Goal: Transaction & Acquisition: Purchase product/service

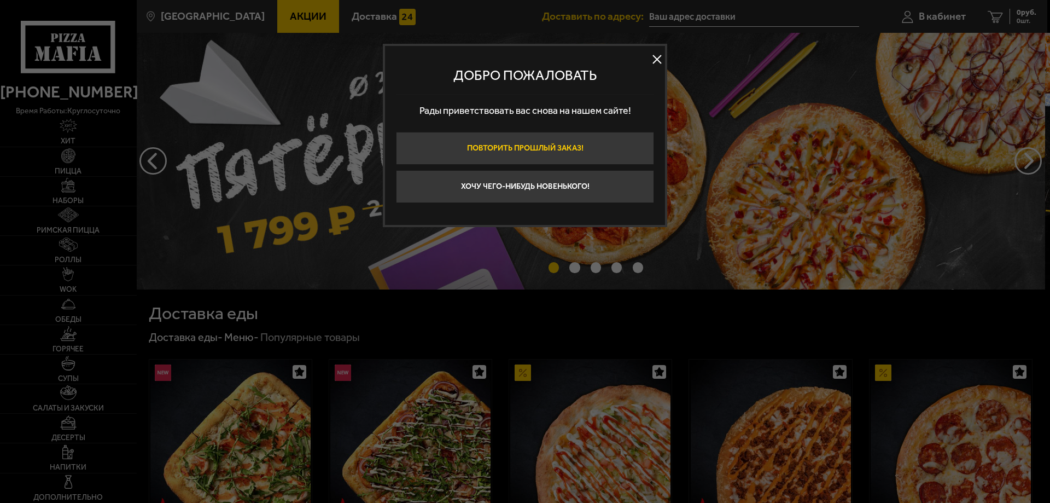
type input "[STREET_ADDRESS]"
click at [517, 194] on button "Хочу чего-нибудь новенького!" at bounding box center [525, 186] width 258 height 33
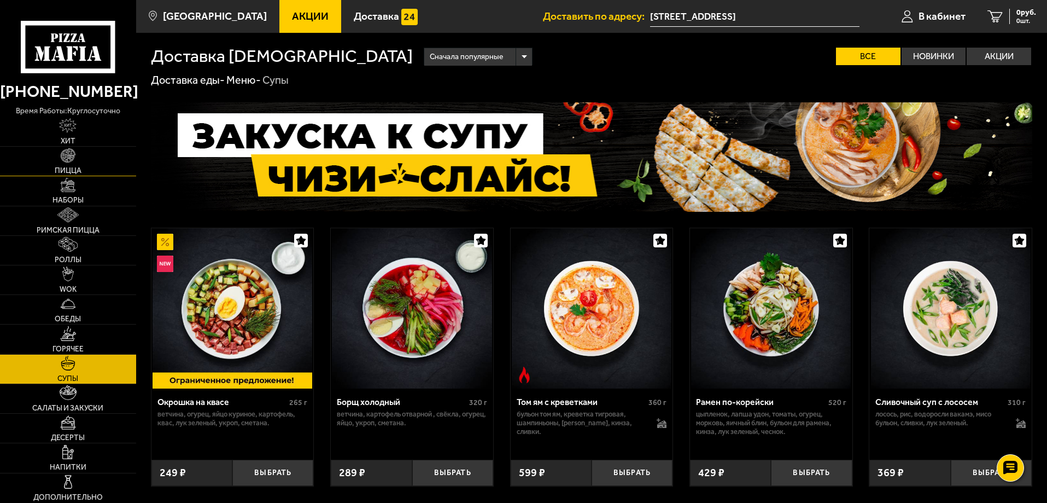
click at [73, 167] on span "Пицца" at bounding box center [68, 171] width 27 height 8
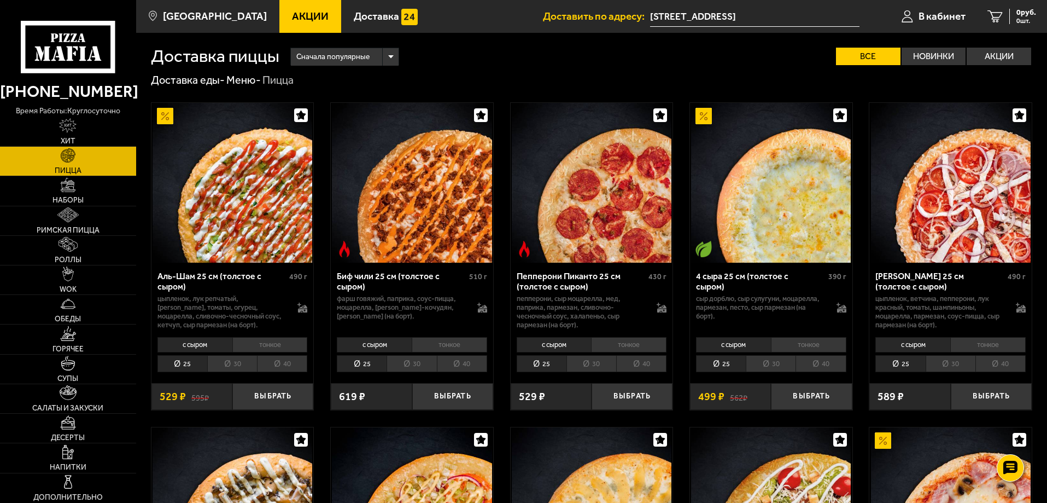
click at [256, 339] on li "тонкое" at bounding box center [269, 344] width 75 height 15
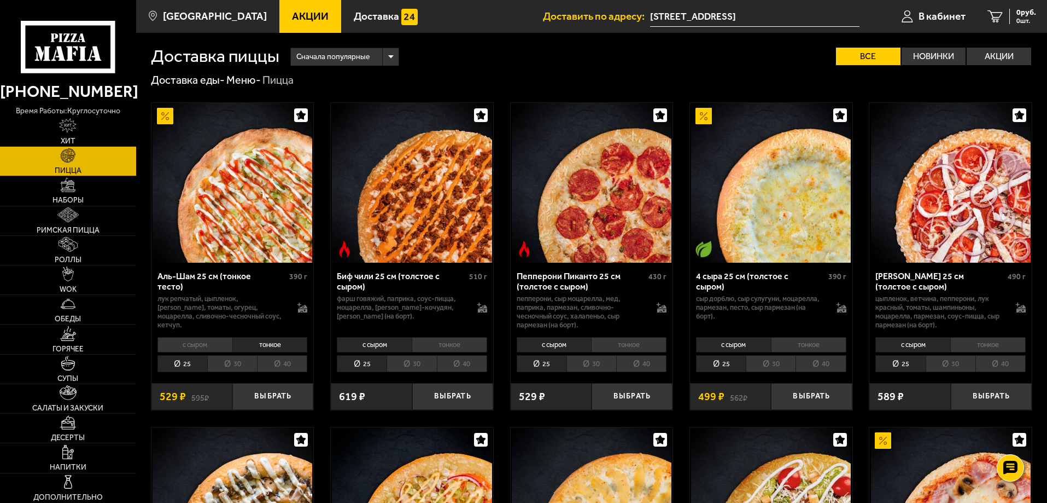
click at [205, 347] on li "с сыром" at bounding box center [195, 344] width 75 height 15
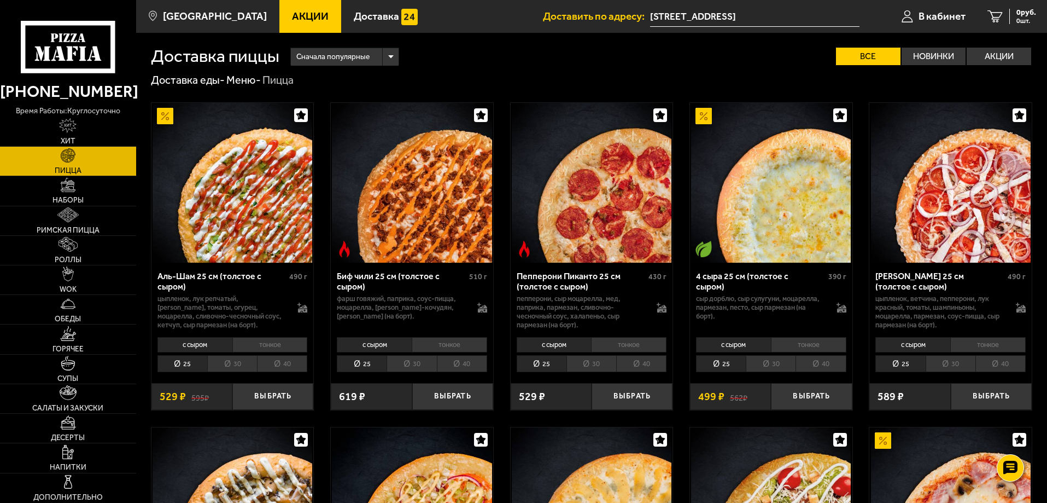
click at [259, 340] on li "тонкое" at bounding box center [269, 344] width 75 height 15
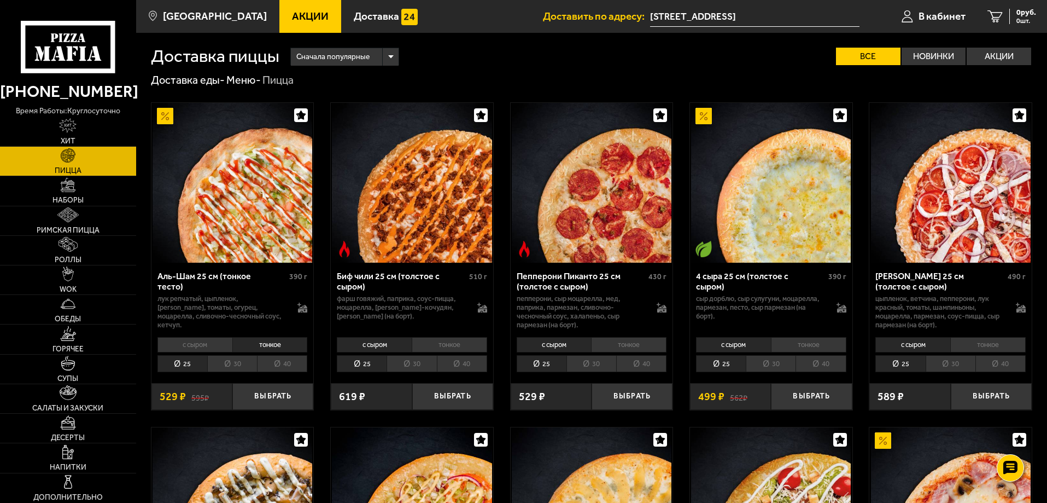
click at [216, 341] on li "с сыром" at bounding box center [195, 344] width 75 height 15
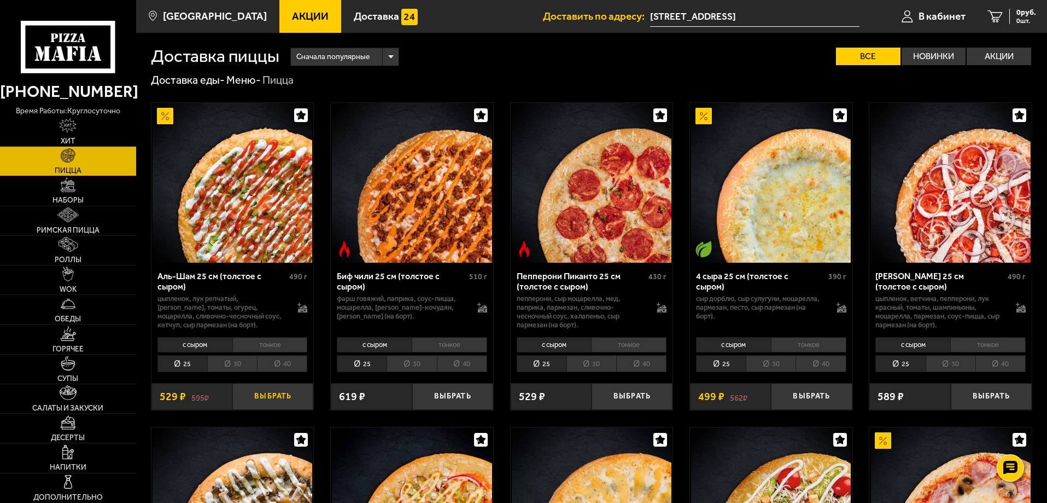
click at [284, 398] on button "Выбрать" at bounding box center [272, 396] width 81 height 27
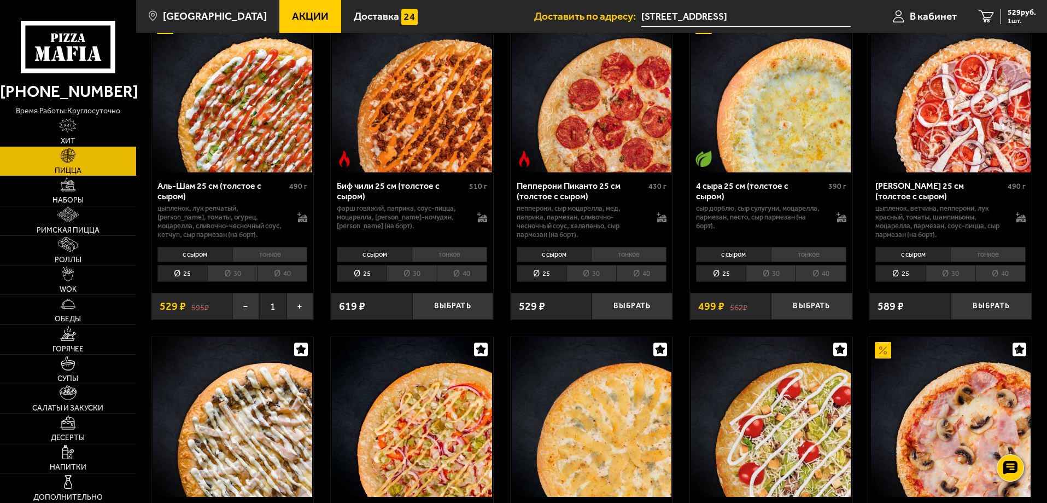
scroll to position [55, 0]
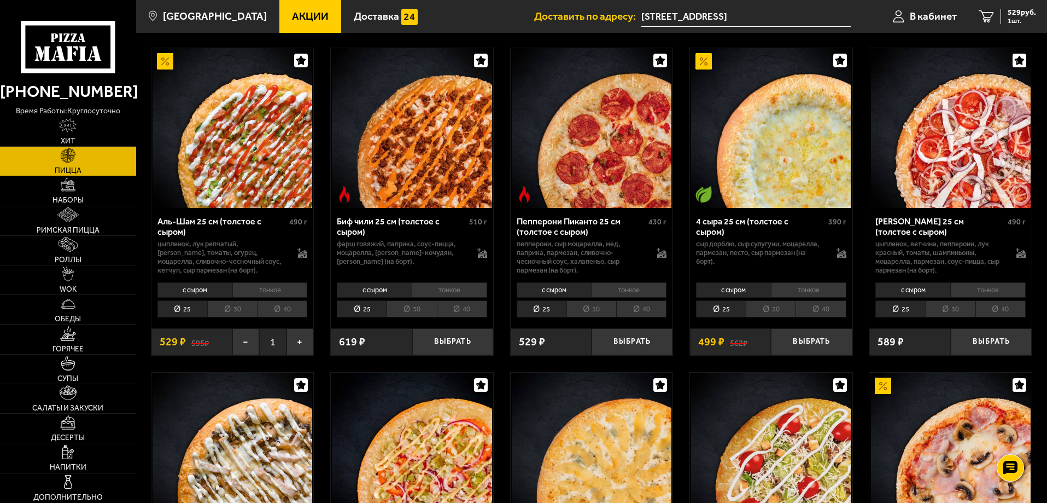
click at [292, 25] on link "Акции" at bounding box center [310, 16] width 62 height 33
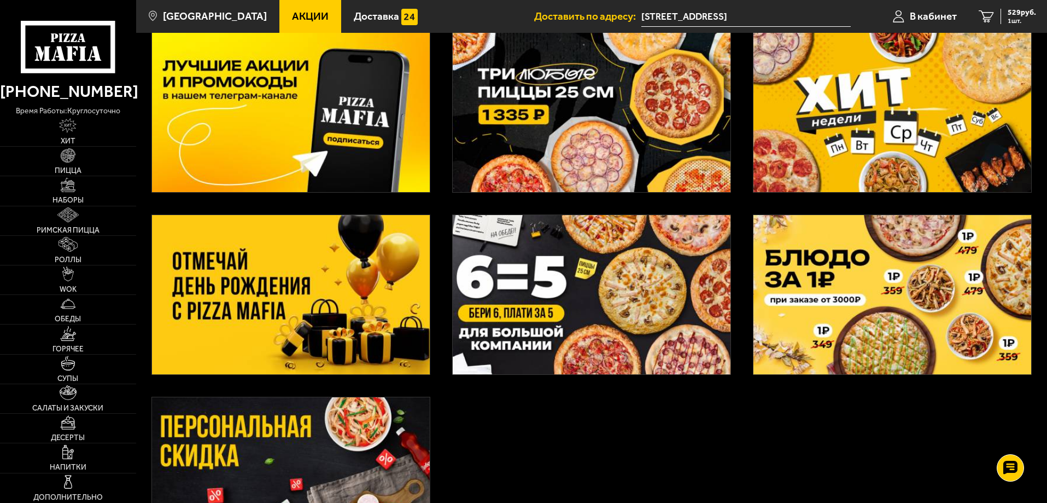
scroll to position [230, 0]
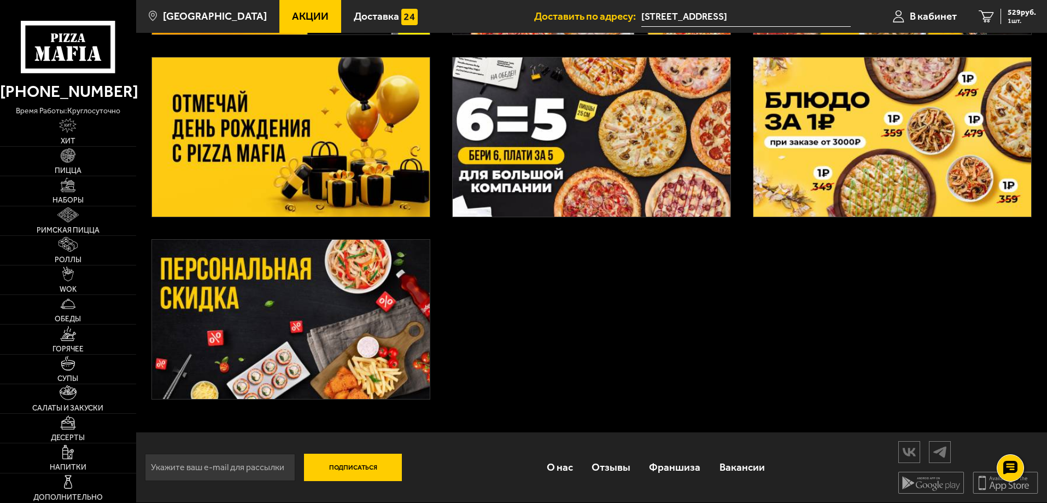
click at [319, 335] on img at bounding box center [291, 319] width 278 height 159
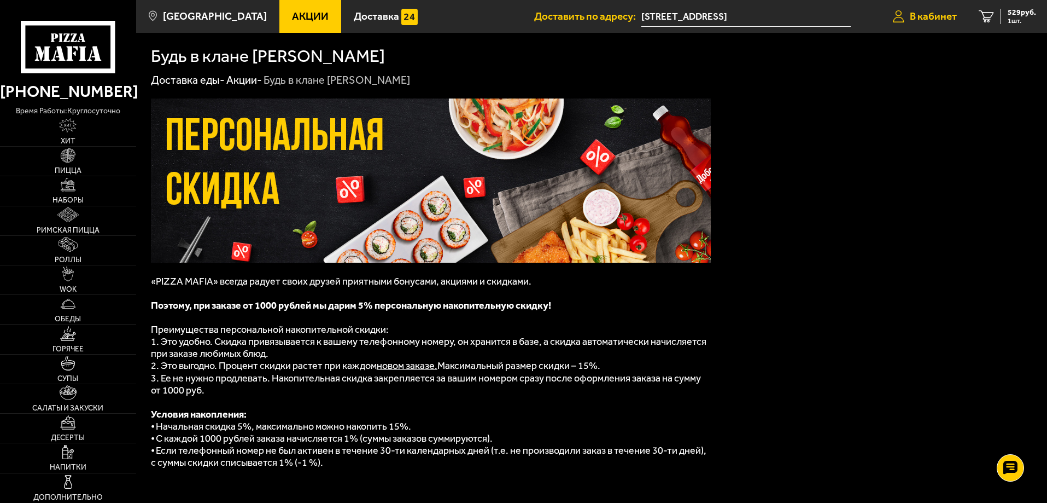
click at [942, 11] on span "В кабинет" at bounding box center [933, 16] width 47 height 10
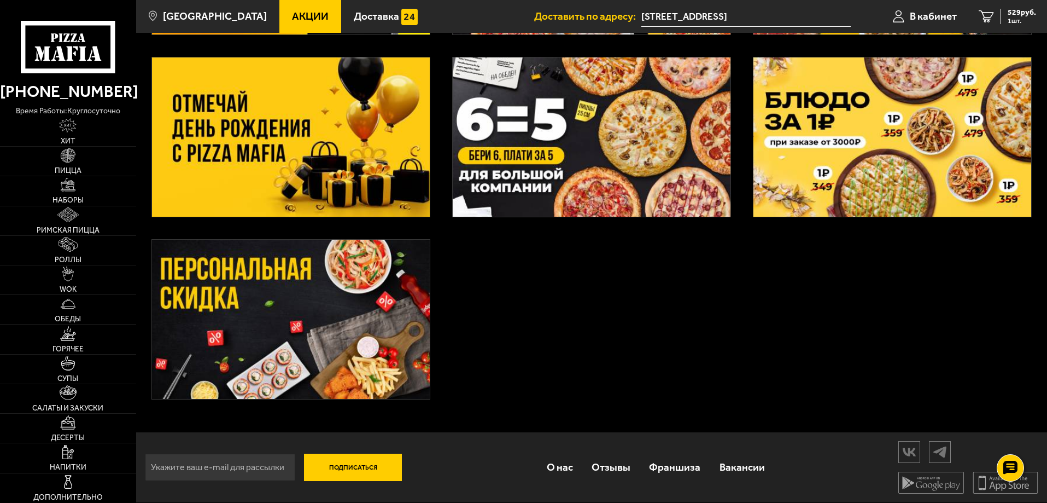
click at [536, 139] on img at bounding box center [592, 136] width 278 height 159
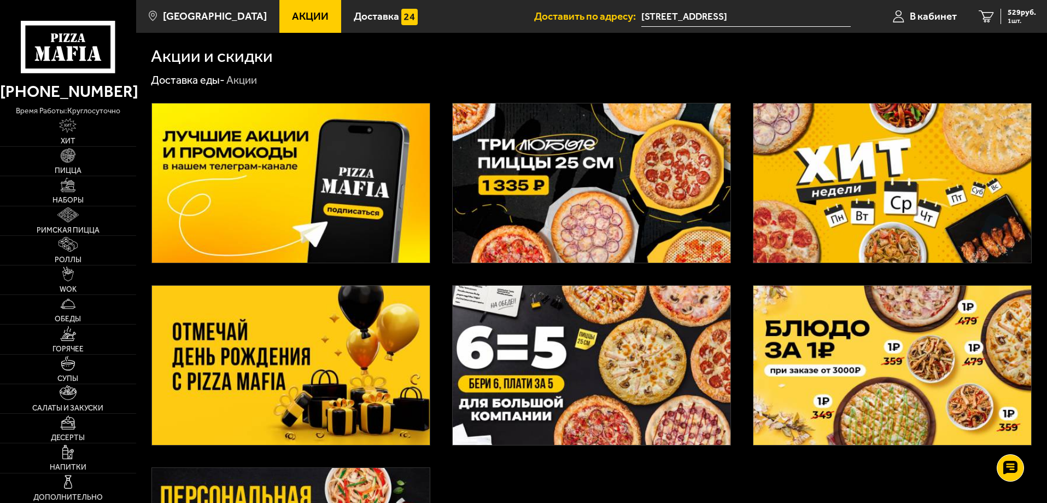
click at [542, 147] on img at bounding box center [592, 182] width 278 height 159
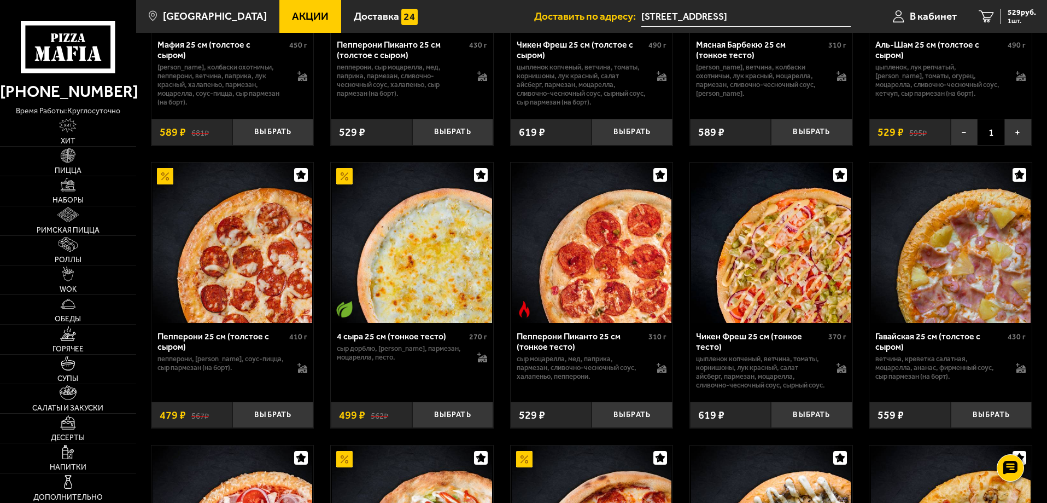
scroll to position [602, 0]
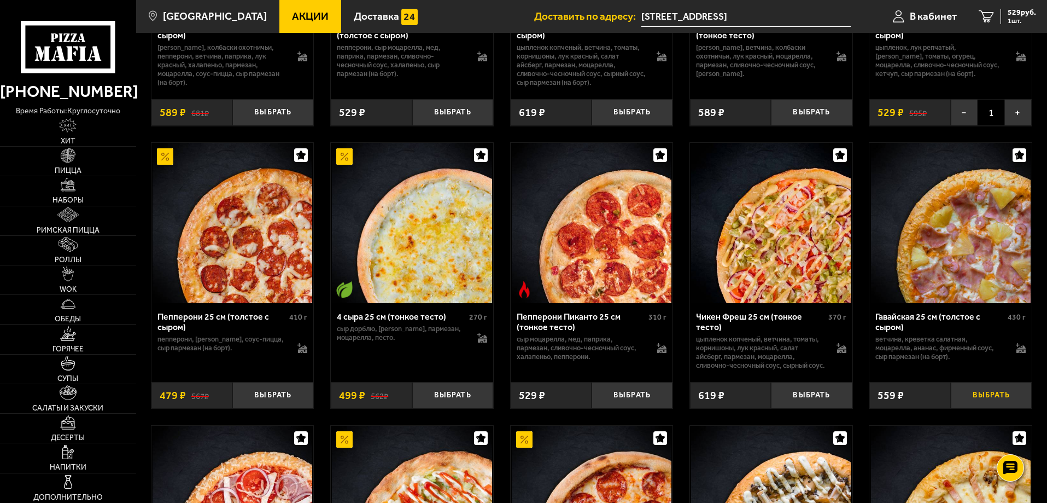
click at [980, 407] on button "Выбрать" at bounding box center [991, 395] width 81 height 27
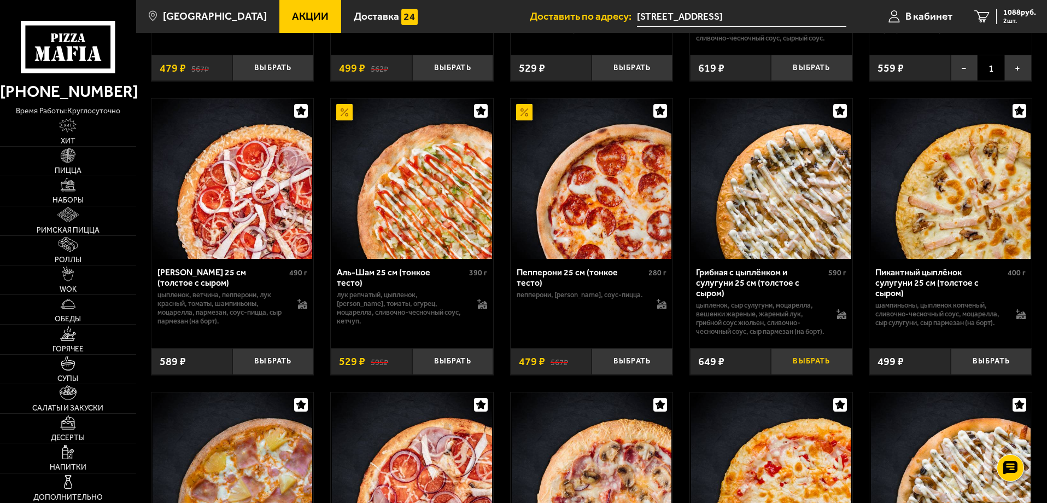
scroll to position [930, 0]
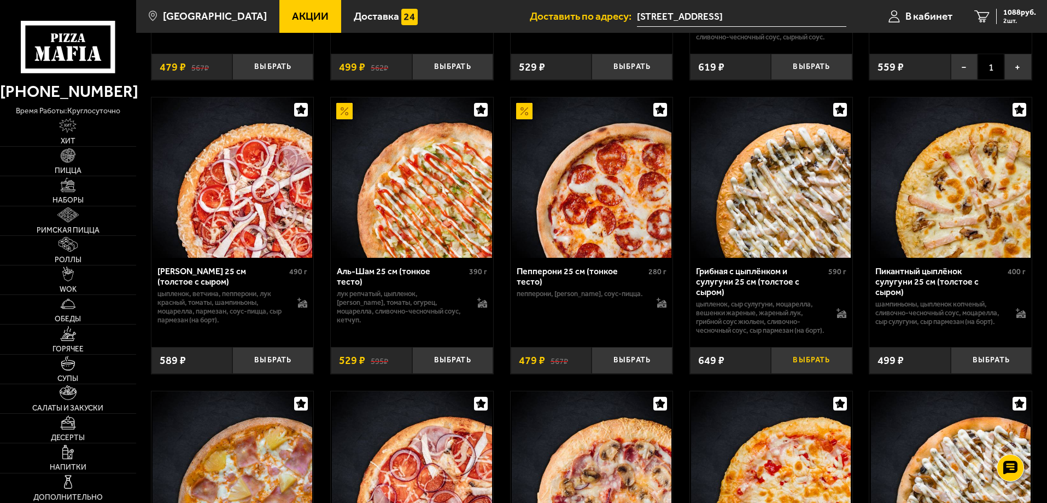
click at [801, 374] on button "Выбрать" at bounding box center [811, 360] width 81 height 27
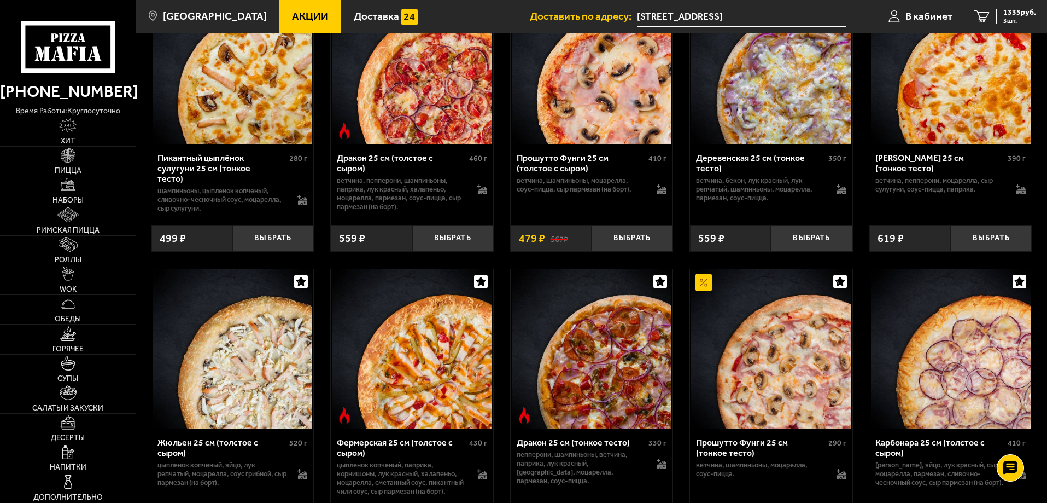
scroll to position [1641, 0]
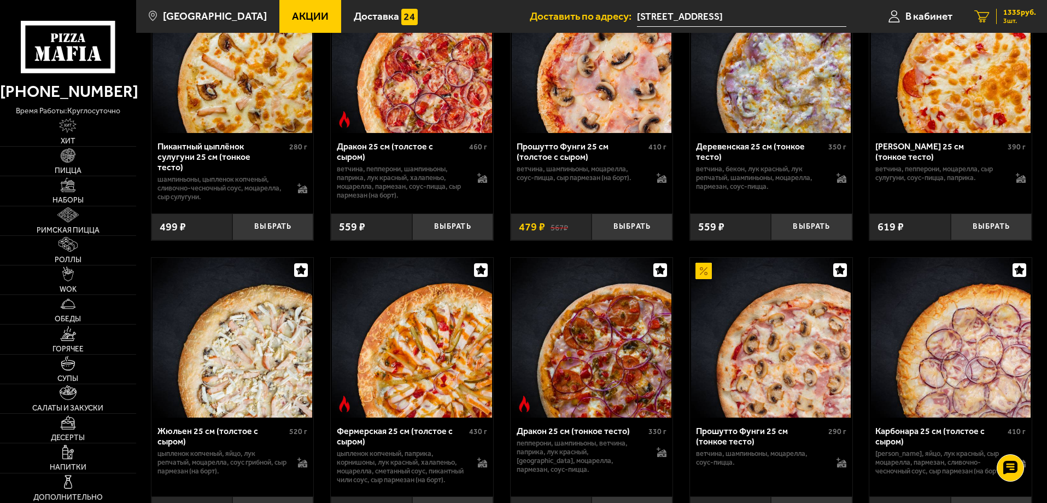
drag, startPoint x: 1018, startPoint y: 17, endPoint x: 1012, endPoint y: 19, distance: 6.2
click at [1018, 17] on div "1335 руб. 3 шт." at bounding box center [1017, 16] width 40 height 15
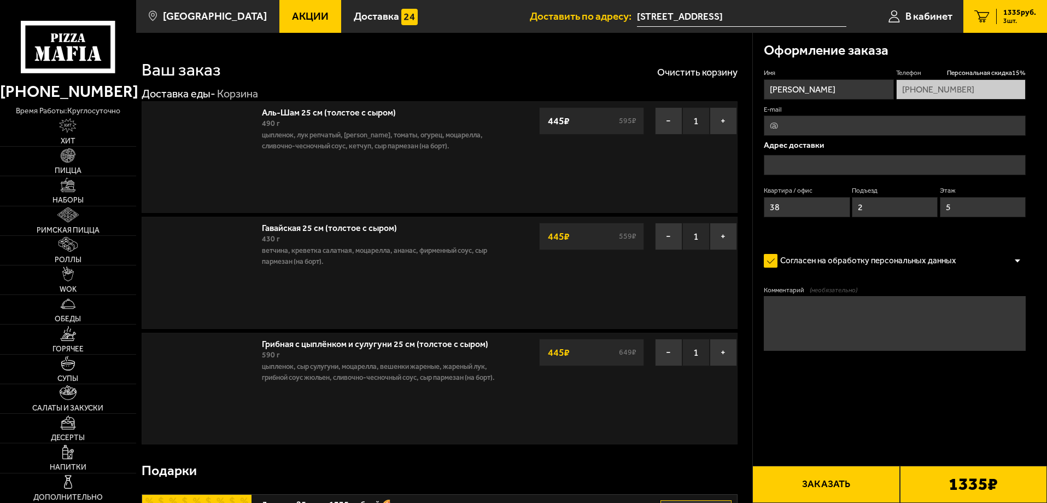
type input "[STREET_ADDRESS]"
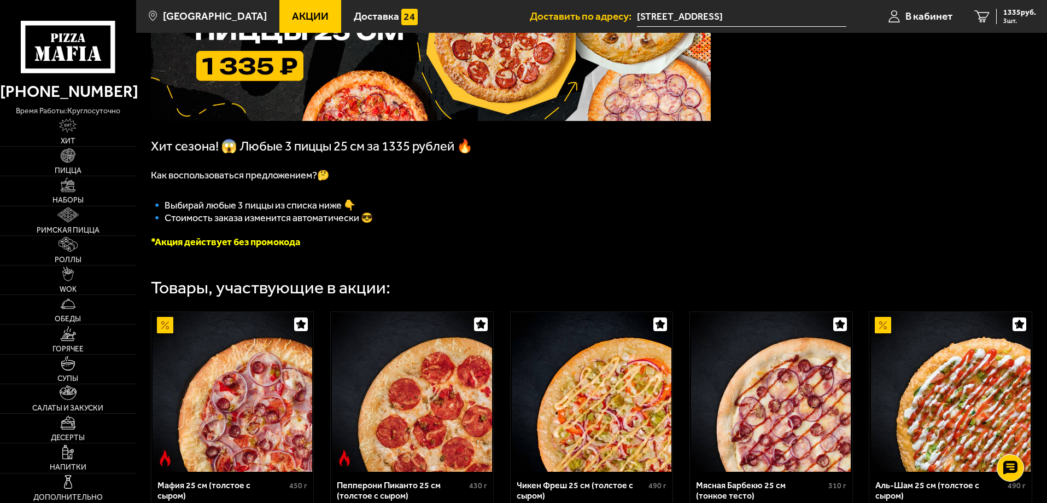
scroll to position [328, 0]
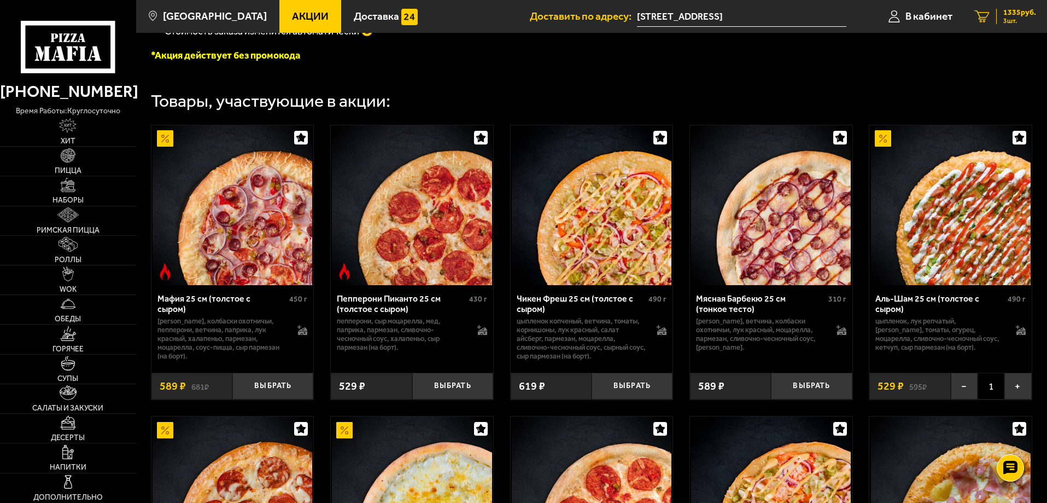
click at [1006, 18] on span "3 шт." at bounding box center [1020, 21] width 33 height 7
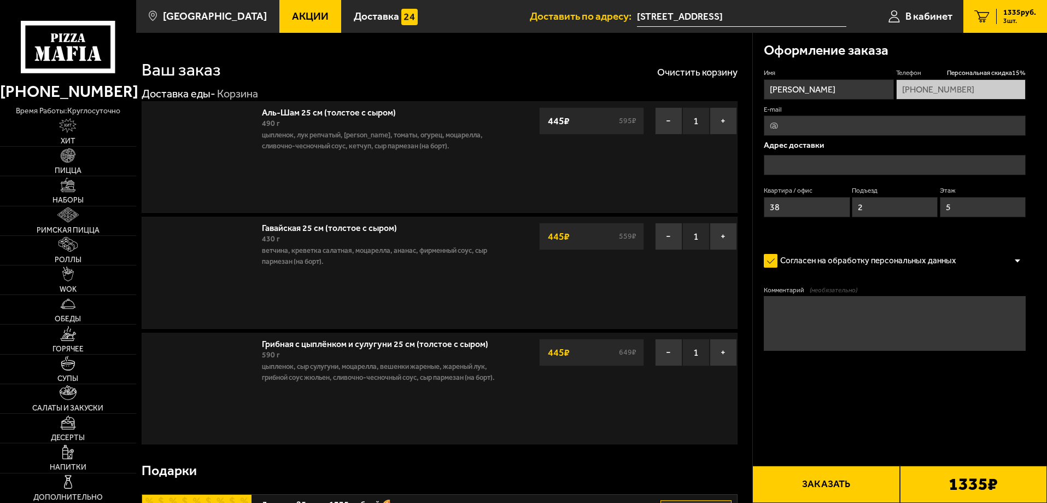
type input "[STREET_ADDRESS]"
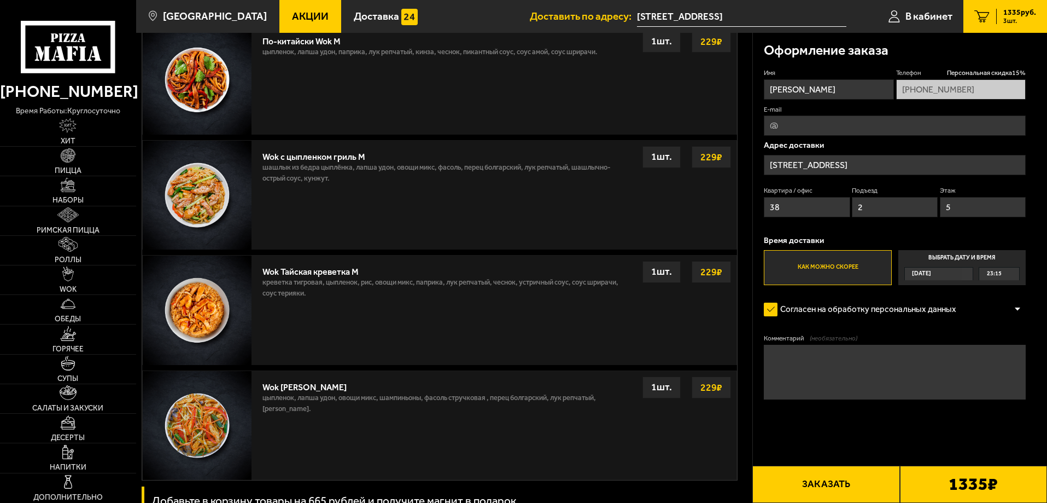
scroll to position [1039, 0]
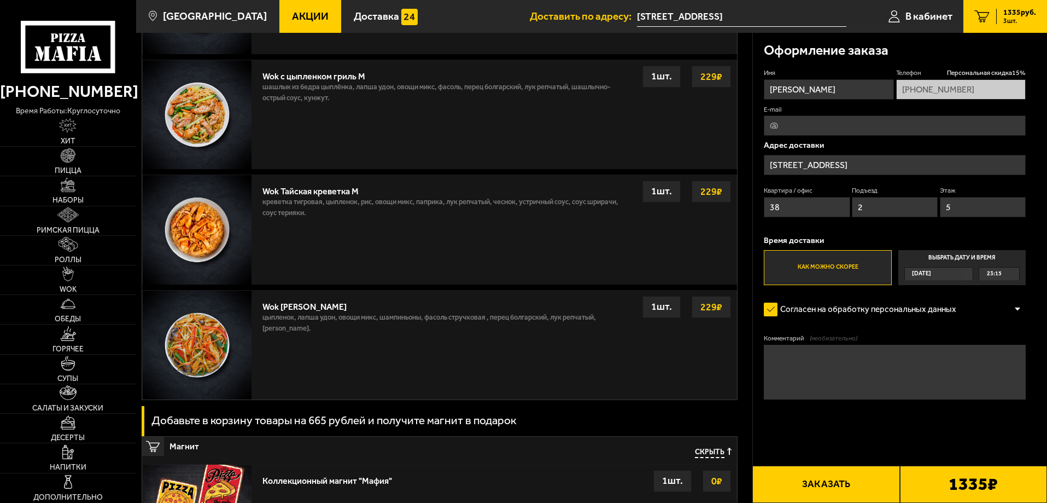
scroll to position [1, 0]
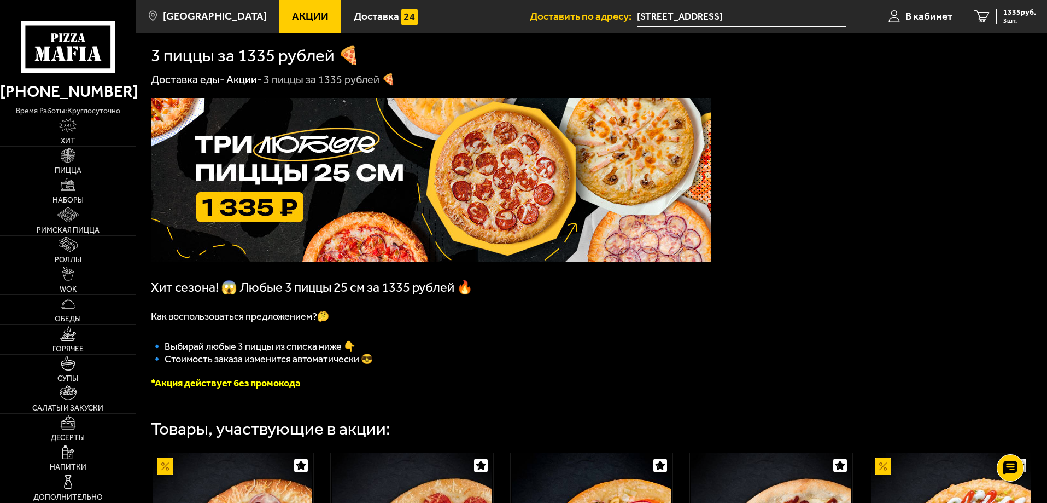
click at [76, 164] on link "Пицца" at bounding box center [68, 161] width 136 height 29
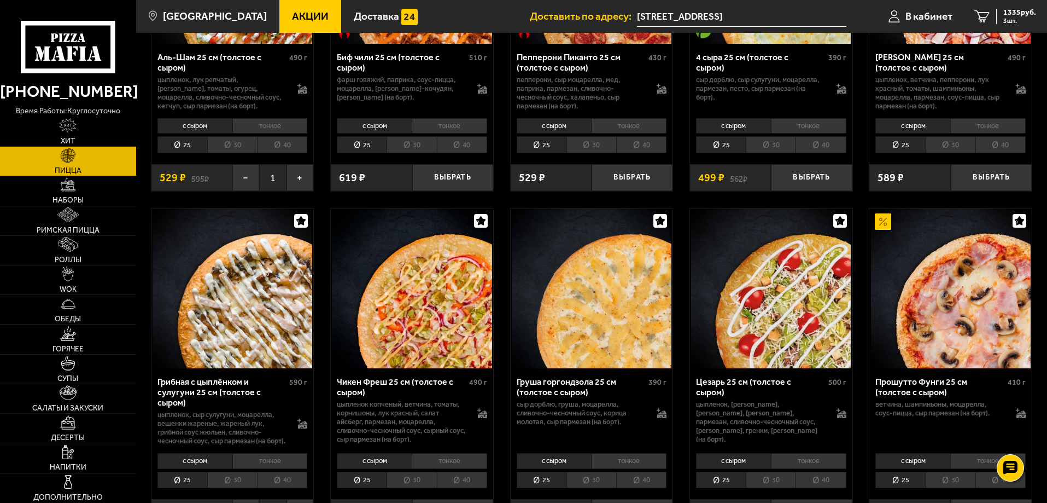
scroll to position [273, 0]
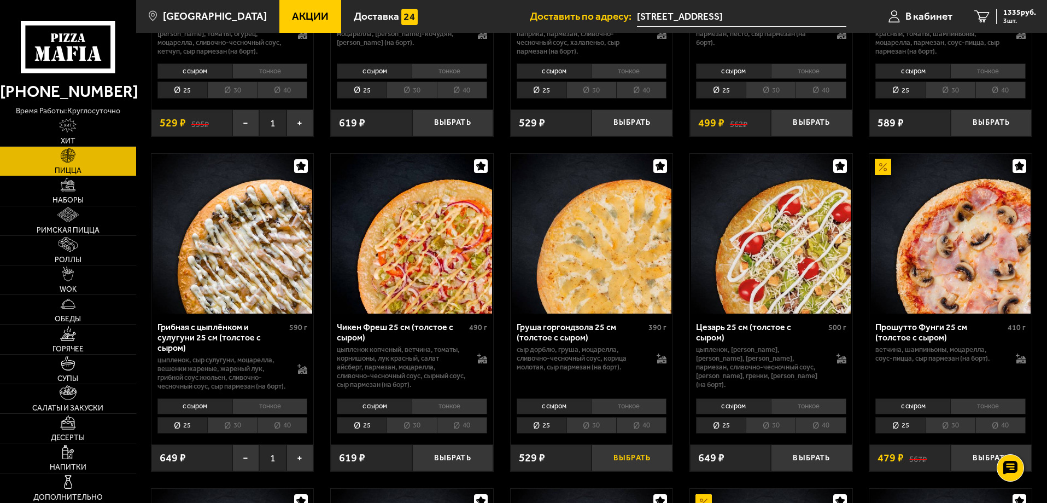
click at [648, 467] on button "Выбрать" at bounding box center [632, 457] width 81 height 27
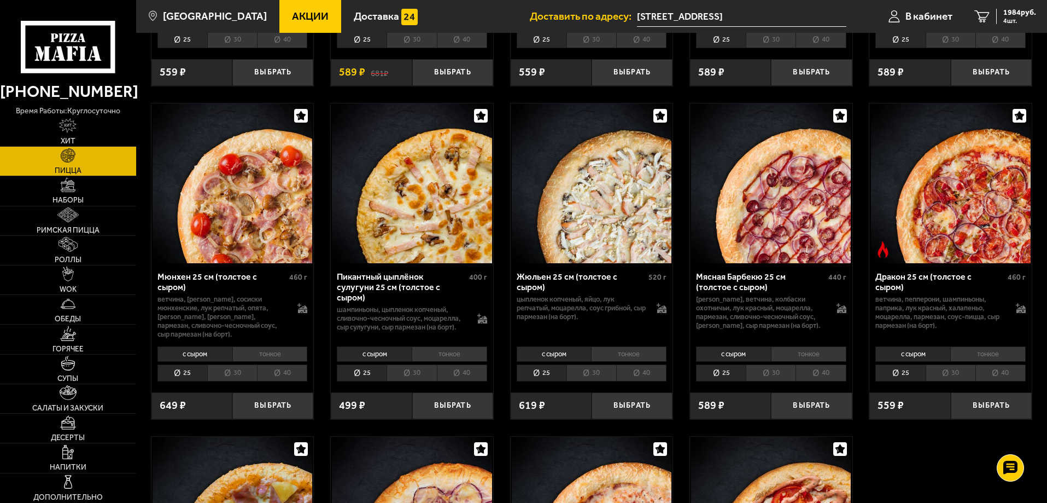
scroll to position [1313, 0]
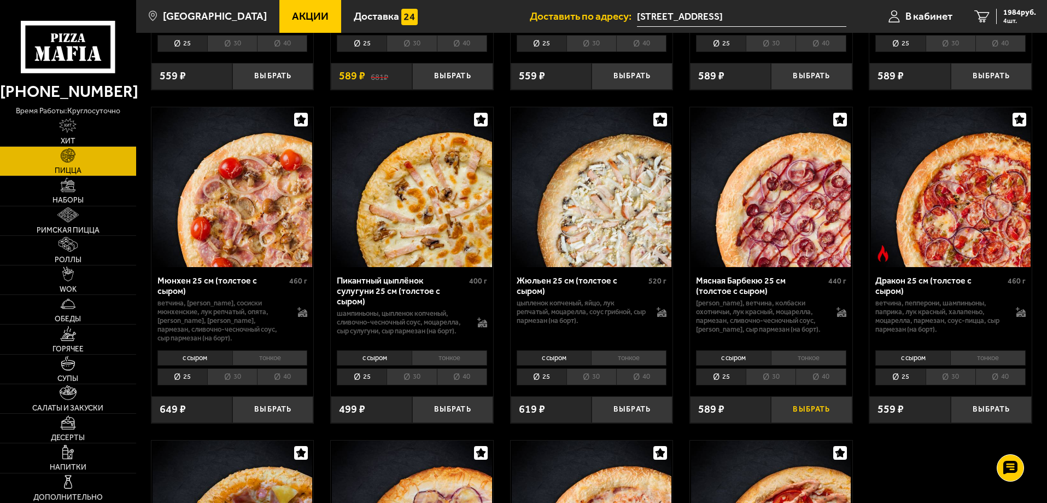
click at [822, 423] on button "Выбрать" at bounding box center [811, 409] width 81 height 27
click at [1010, 19] on span "5 шт." at bounding box center [1020, 21] width 33 height 7
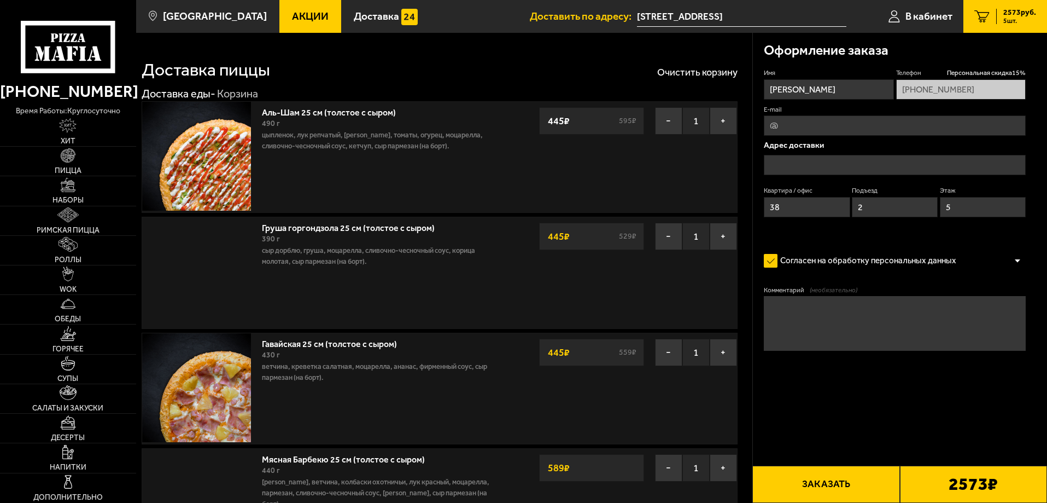
type input "[STREET_ADDRESS]"
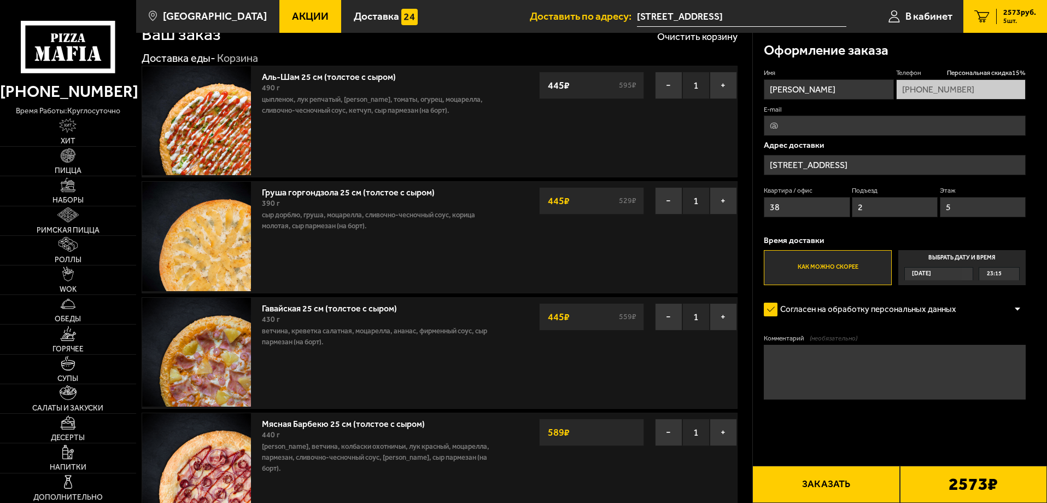
scroll to position [55, 0]
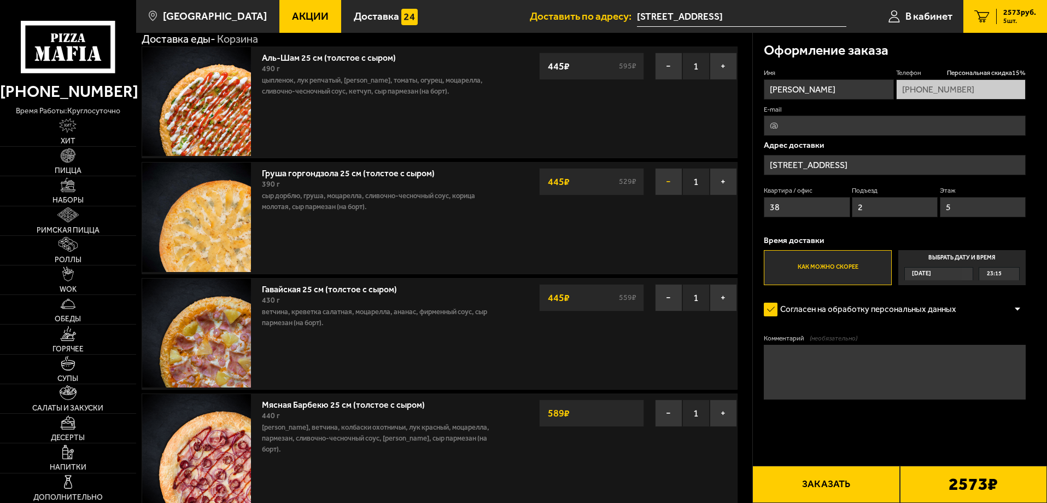
click at [671, 185] on button "−" at bounding box center [668, 181] width 27 height 27
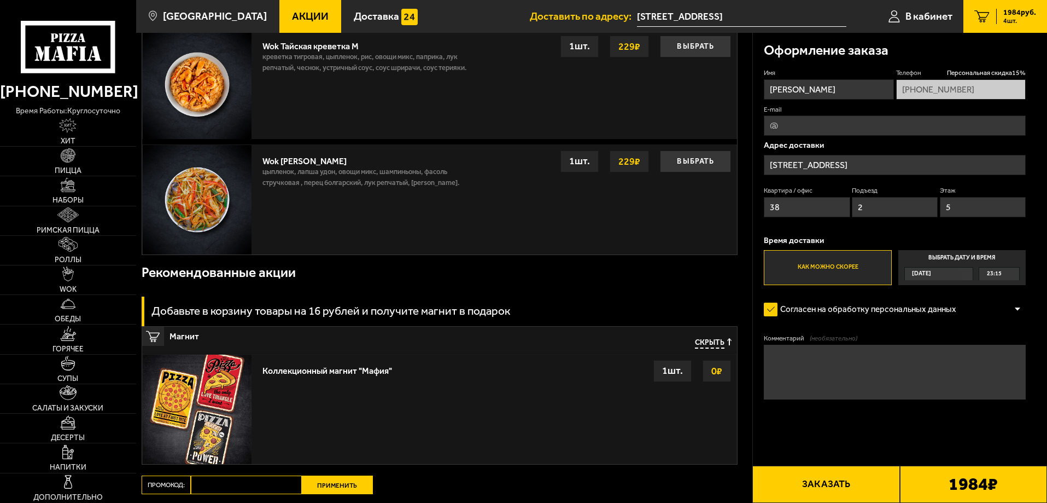
scroll to position [1131, 0]
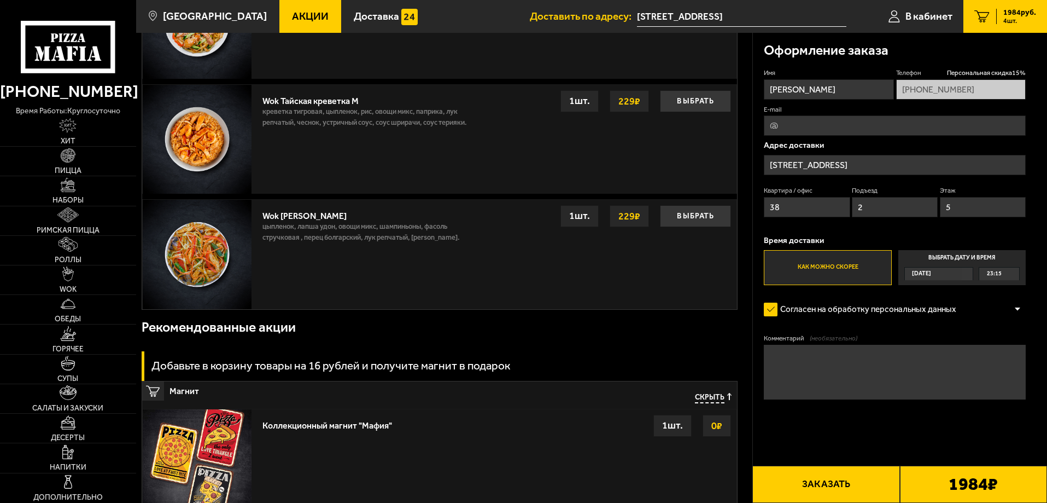
click at [931, 271] on span "[DATE]" at bounding box center [921, 273] width 19 height 13
click at [0, 0] on input "Выбрать дату и время [DATE] 23:15" at bounding box center [0, 0] width 0 height 0
click at [948, 259] on label "Выбрать дату и время [DATE] 23:15" at bounding box center [962, 267] width 127 height 35
click at [976, 251] on label "Выбрать дату и время [DATE] 23:15" at bounding box center [962, 267] width 127 height 35
click at [963, 276] on div "[DATE]" at bounding box center [933, 273] width 57 height 13
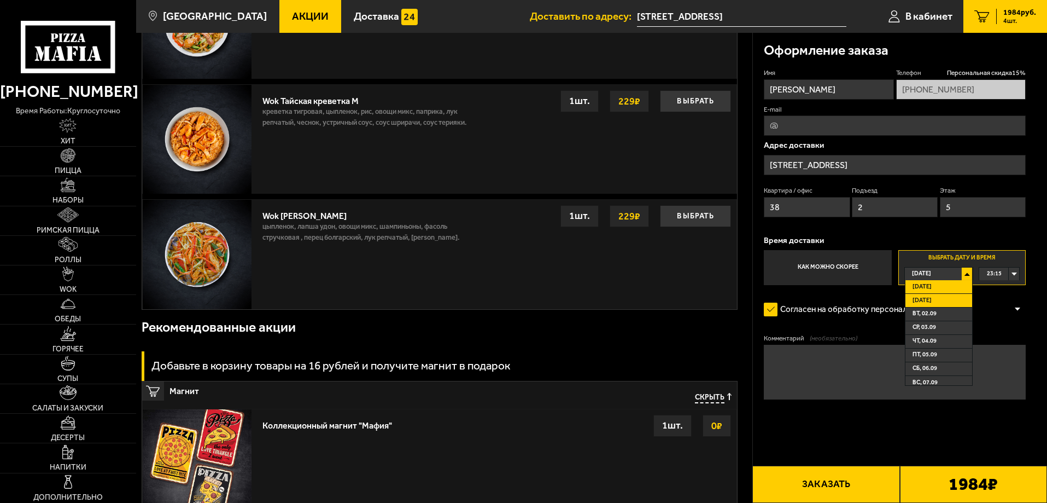
click at [939, 299] on li "[DATE]" at bounding box center [939, 301] width 67 height 14
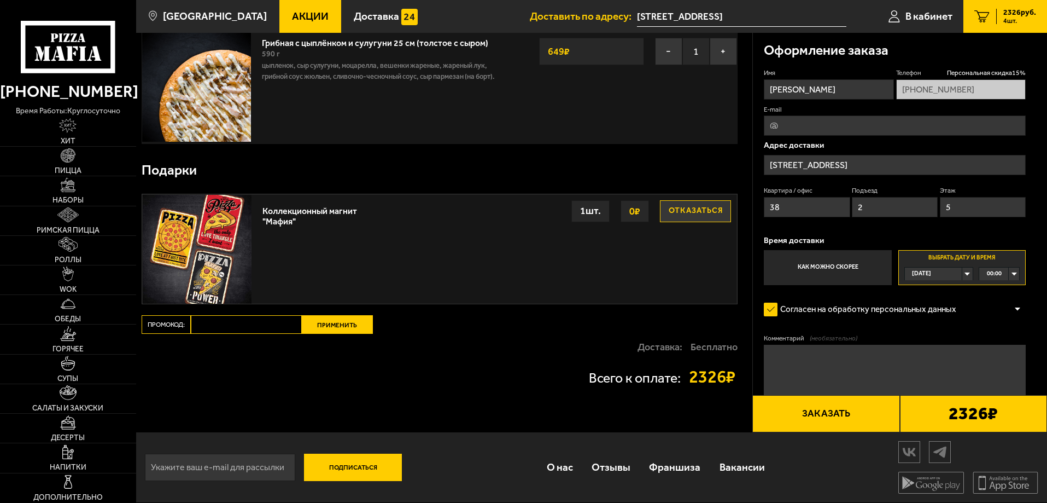
click at [1014, 275] on div "00:00" at bounding box center [1000, 273] width 40 height 13
click at [994, 312] on span "19:30" at bounding box center [995, 306] width 15 height 13
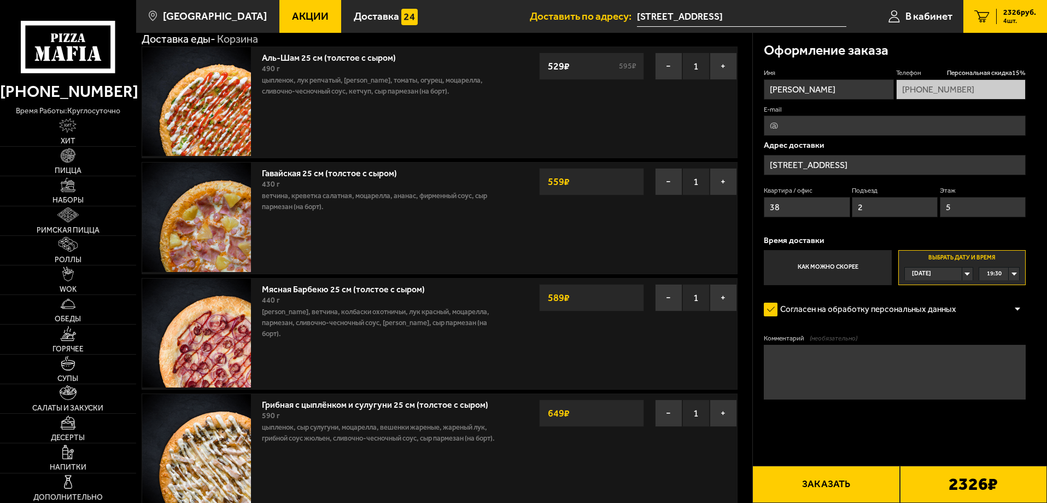
scroll to position [0, 0]
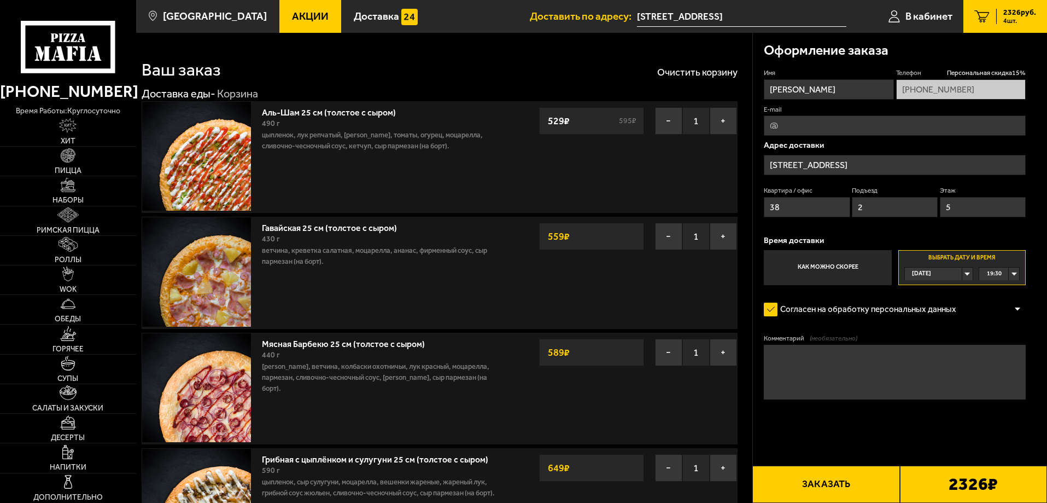
click at [795, 271] on label "Как можно скорее" at bounding box center [827, 267] width 127 height 35
click at [0, 0] on input "Как можно скорее" at bounding box center [0, 0] width 0 height 0
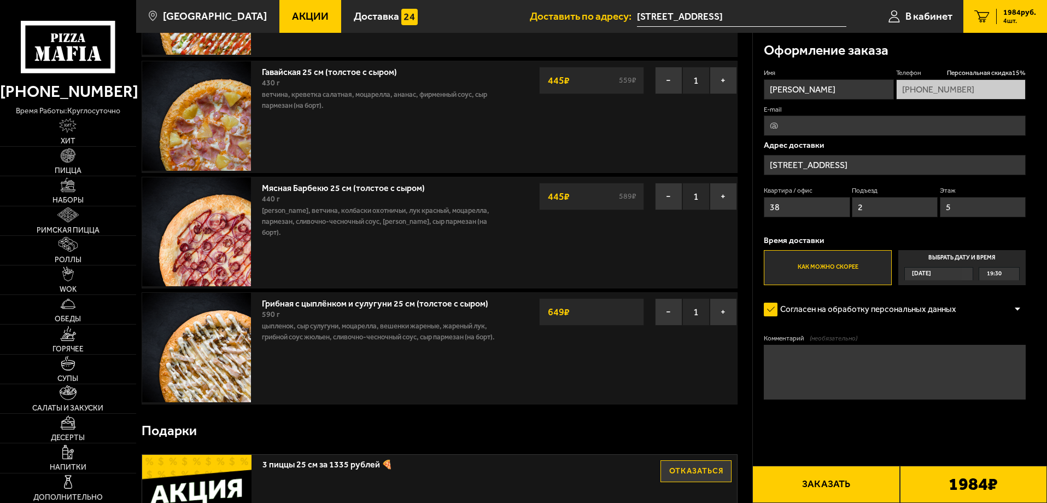
scroll to position [164, 0]
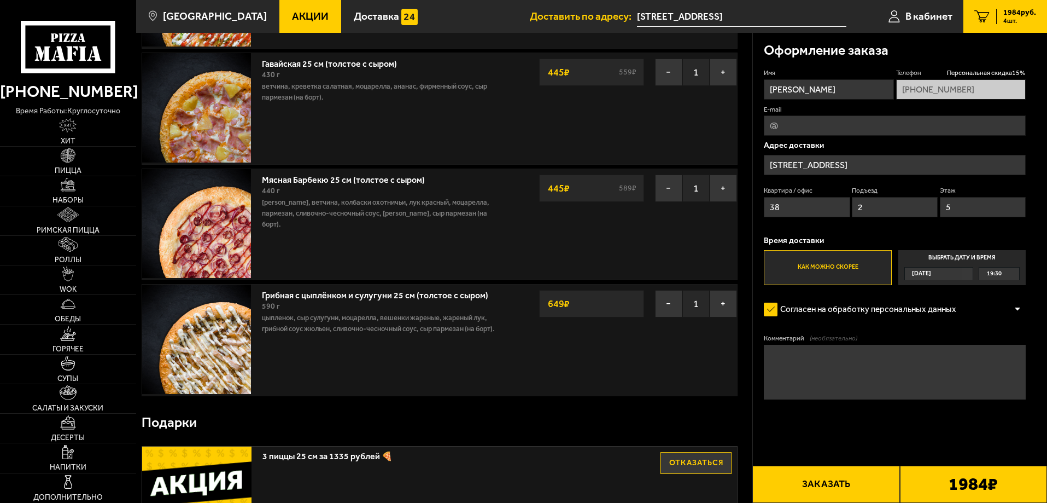
click at [959, 259] on label "Выбрать дату и время [DATE] 19:30" at bounding box center [962, 267] width 127 height 35
click at [0, 0] on input "Выбрать дату и время [DATE] 19:30" at bounding box center [0, 0] width 0 height 0
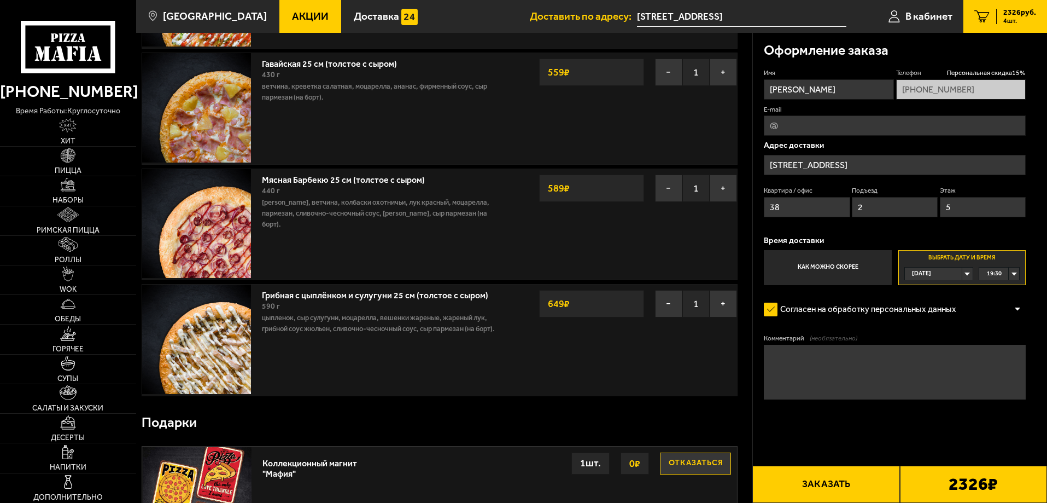
click at [872, 258] on label "Как можно скорее" at bounding box center [827, 267] width 127 height 35
click at [0, 0] on input "Как можно скорее" at bounding box center [0, 0] width 0 height 0
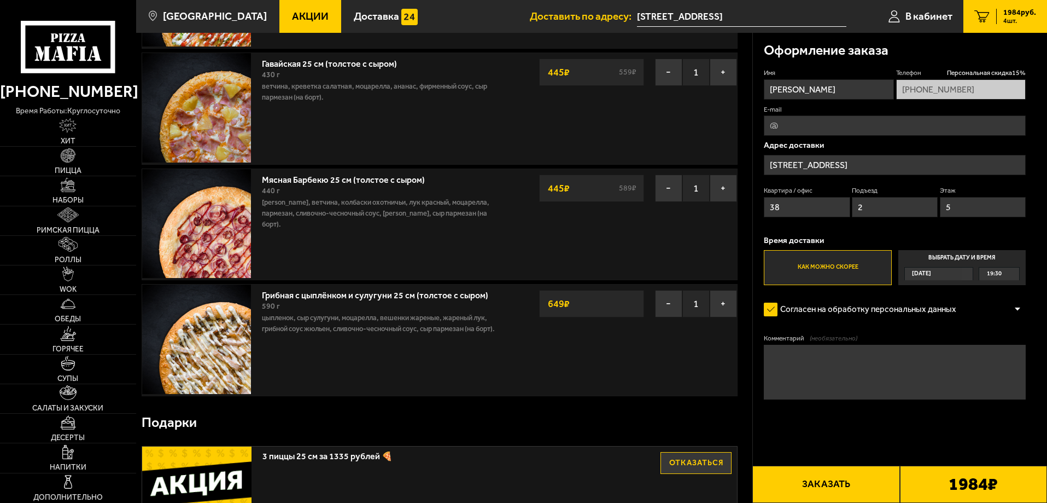
click at [927, 259] on label "Выбрать дату и время [DATE] 19:30" at bounding box center [962, 267] width 127 height 35
click at [0, 0] on input "Выбрать дату и время [DATE] 19:30" at bounding box center [0, 0] width 0 height 0
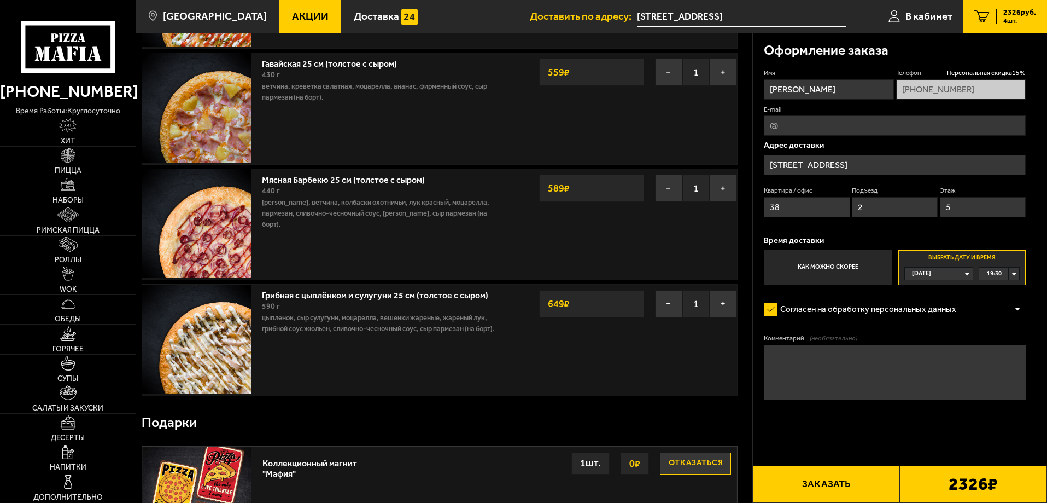
click at [852, 259] on label "Как можно скорее" at bounding box center [827, 267] width 127 height 35
click at [0, 0] on input "Как можно скорее" at bounding box center [0, 0] width 0 height 0
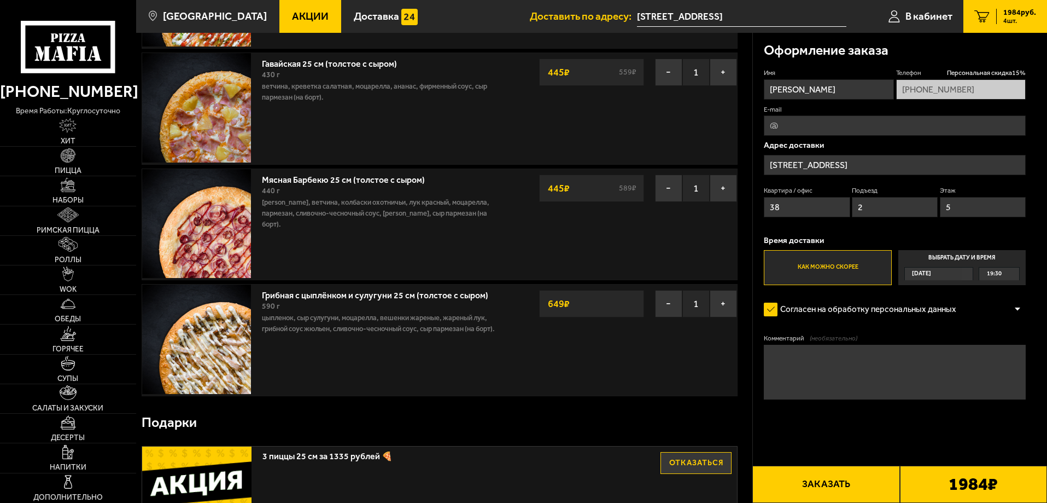
click at [924, 255] on label "Выбрать дату и время [DATE] 19:30" at bounding box center [962, 267] width 127 height 35
click at [0, 0] on input "Выбрать дату и время [DATE] 19:30" at bounding box center [0, 0] width 0 height 0
